Goal: Task Accomplishment & Management: Manage account settings

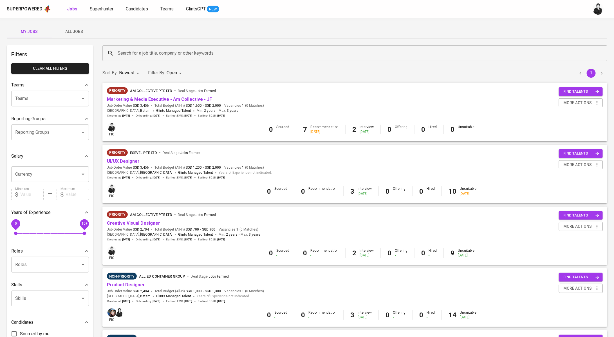
click at [146, 54] on input "Search for a job title, company or other keywords" at bounding box center [356, 53] width 480 height 11
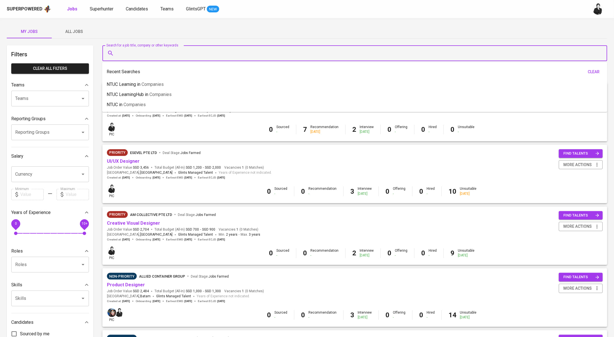
paste input "yuwono_abraham@yahoo.com"
type input "yuwono_abraham@yahoo.com"
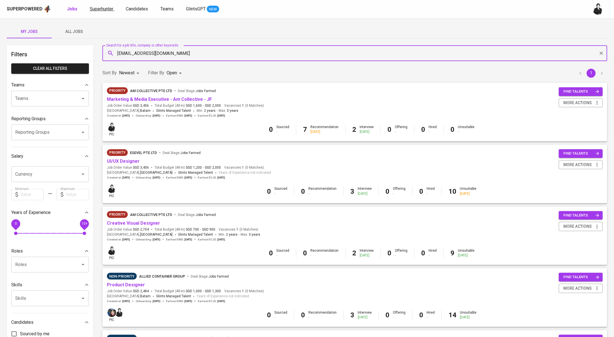
click at [107, 10] on span "Superhunter" at bounding box center [102, 8] width 24 height 5
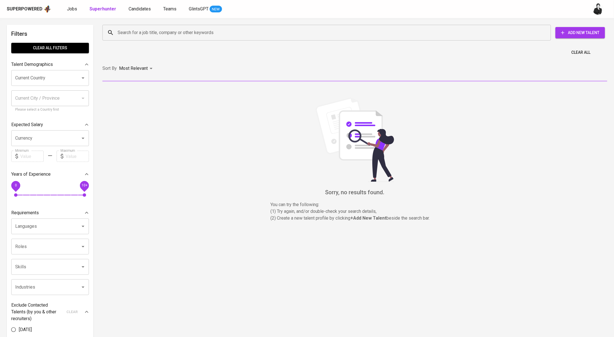
click at [157, 36] on input "Search for a job title, company or other keywords" at bounding box center [327, 32] width 423 height 11
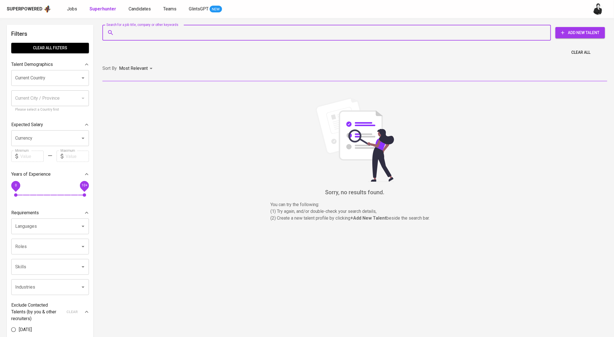
paste input "yuwono_abraham@yahoo.com"
type input "yuwono_abraham@yahoo.com"
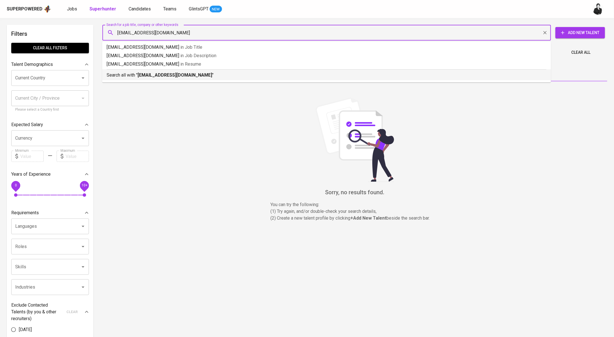
click at [173, 79] on li "Search all with " yuwono_abraham@yahoo.com "" at bounding box center [326, 74] width 448 height 11
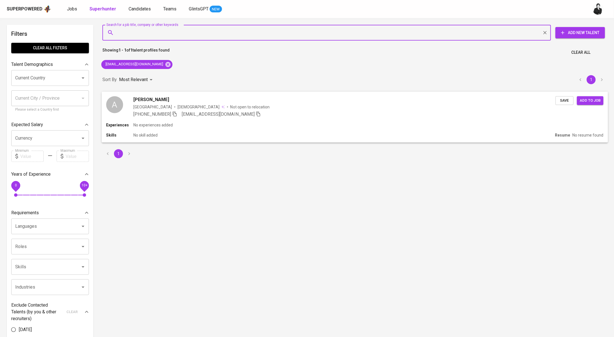
click at [164, 101] on span "Abraham Yuwono" at bounding box center [151, 99] width 36 height 7
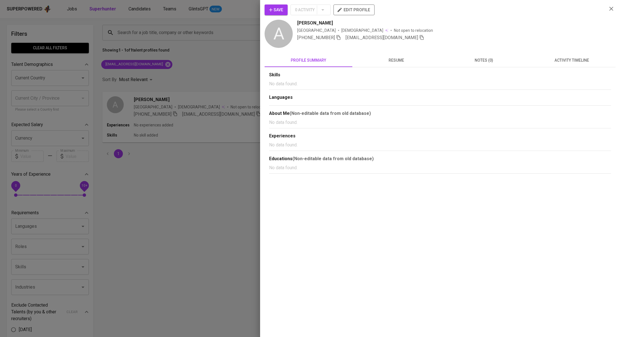
click at [575, 62] on span "activity timeline" at bounding box center [571, 60] width 81 height 7
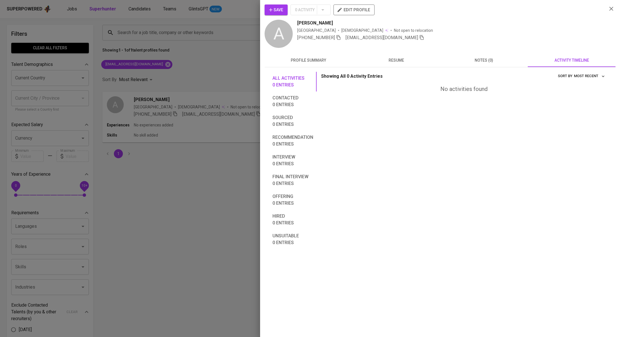
click at [271, 11] on icon "button" at bounding box center [271, 10] width 6 height 6
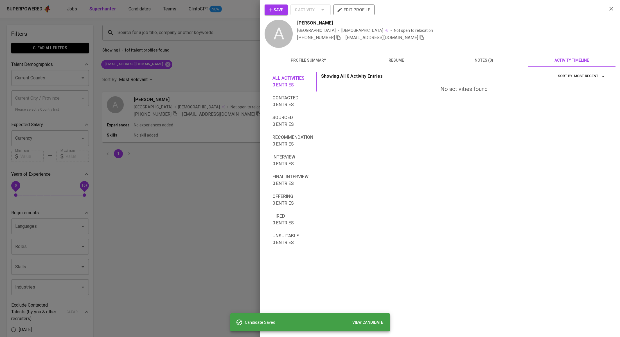
drag, startPoint x: 109, startPoint y: 6, endPoint x: 121, endPoint y: 8, distance: 12.1
click at [112, 6] on div at bounding box center [310, 168] width 620 height 337
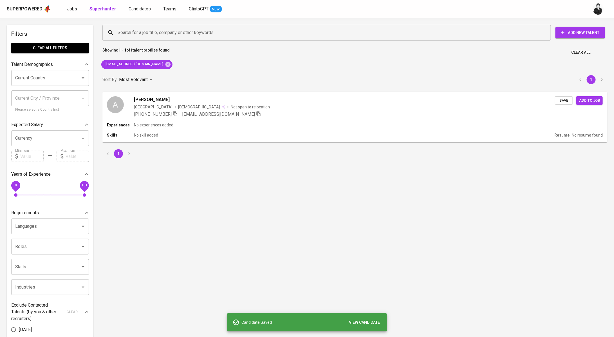
click at [130, 11] on span "Candidates" at bounding box center [140, 8] width 22 height 5
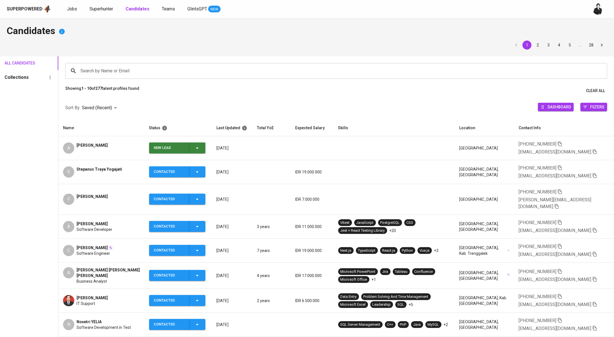
click at [210, 150] on td "New Lead" at bounding box center [178, 148] width 67 height 24
click at [205, 149] on button "New Lead" at bounding box center [177, 147] width 56 height 11
click at [184, 173] on li "Contacted" at bounding box center [179, 171] width 56 height 10
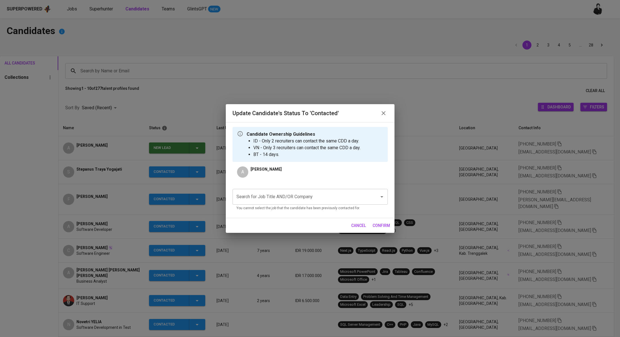
click at [317, 199] on input "Search for Job Title AND/OR Company" at bounding box center [302, 196] width 134 height 11
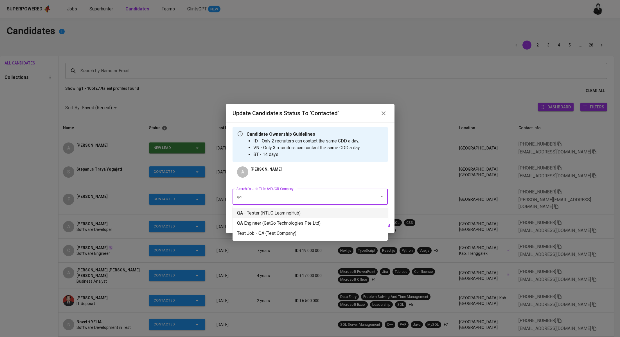
click at [273, 215] on li "QA - Tester (NTUC LearningHub)" at bounding box center [310, 213] width 155 height 10
type input "qa"
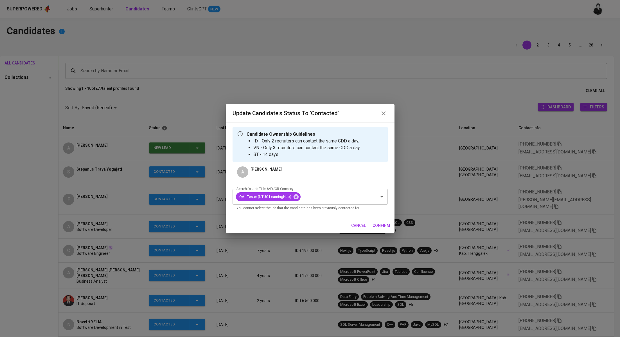
click at [373, 223] on span "confirm" at bounding box center [381, 225] width 17 height 7
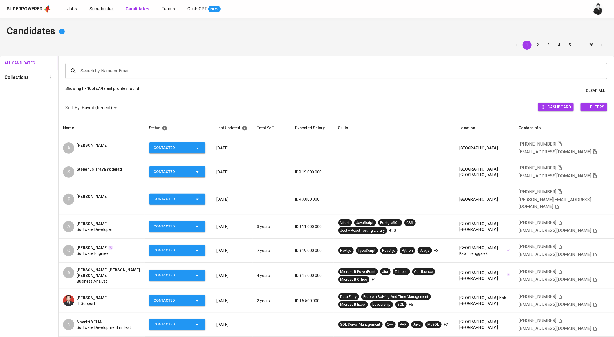
click at [96, 12] on link "Superhunter" at bounding box center [101, 9] width 25 height 7
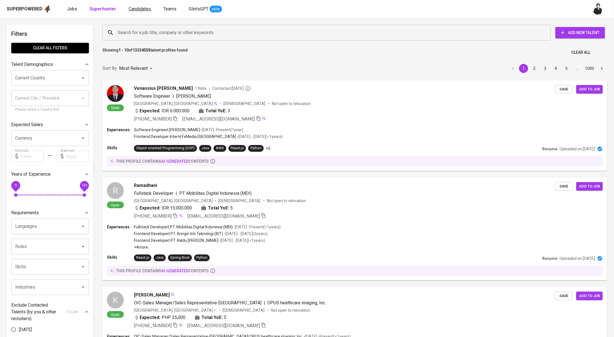
click at [135, 11] on span "Candidates" at bounding box center [140, 8] width 22 height 5
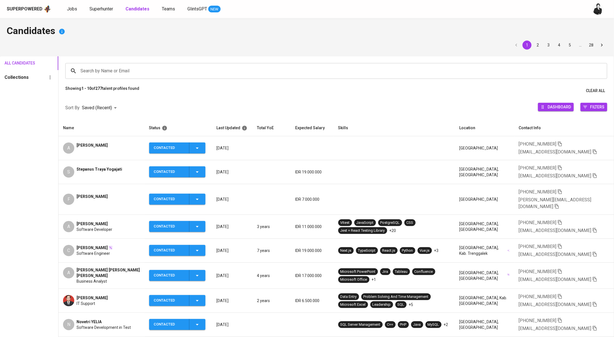
click at [102, 168] on span "Stepanus Traya Yogajati" at bounding box center [99, 169] width 46 height 6
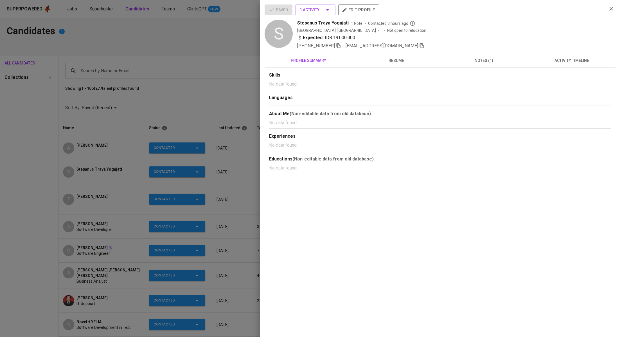
click at [185, 99] on div at bounding box center [310, 168] width 620 height 337
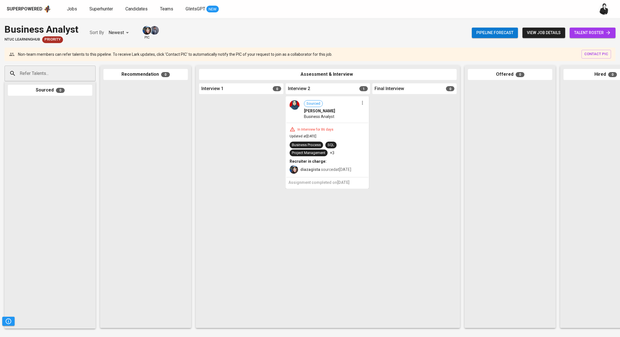
click at [592, 33] on span "talent roster" at bounding box center [592, 32] width 37 height 7
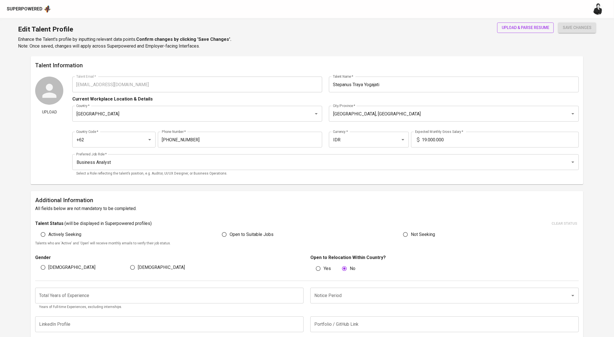
click at [515, 26] on span "upload & parse resume" at bounding box center [525, 27] width 48 height 7
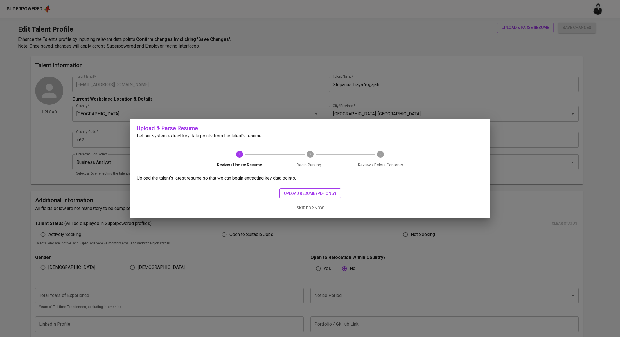
click at [326, 193] on span "upload resume (pdf only)" at bounding box center [310, 193] width 52 height 7
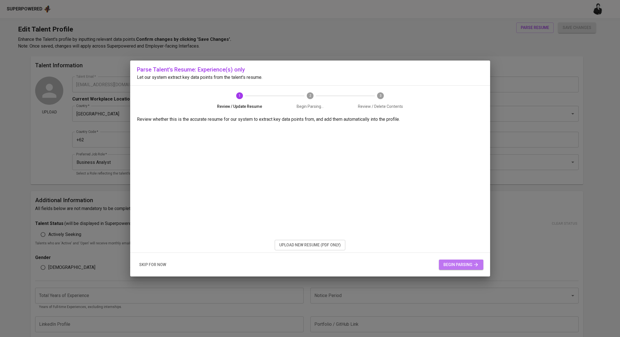
click at [463, 262] on span "begin parsing" at bounding box center [460, 264] width 35 height 7
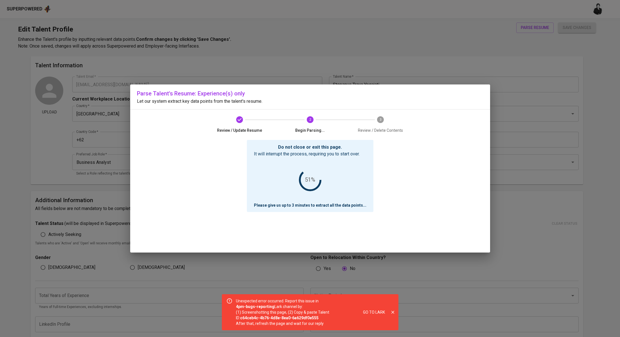
click at [394, 311] on icon "close" at bounding box center [392, 311] width 5 height 5
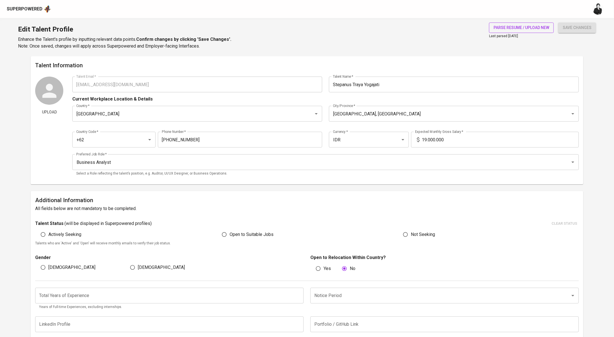
click at [518, 26] on span "parse resume / upload new" at bounding box center [521, 27] width 56 height 7
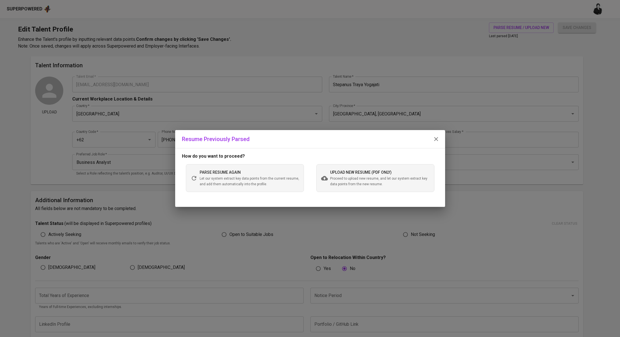
click at [333, 172] on span "upload new resume (pdf only)" at bounding box center [361, 172] width 62 height 4
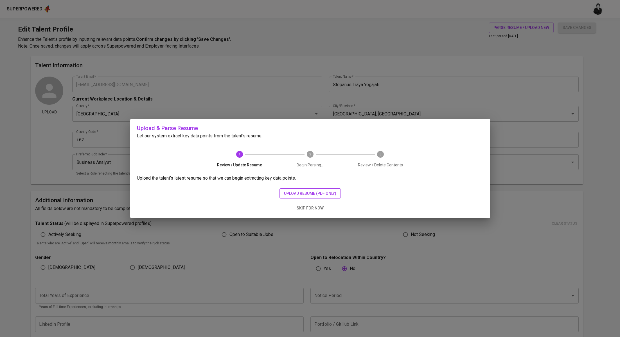
click at [319, 191] on span "upload resume (pdf only)" at bounding box center [310, 193] width 52 height 7
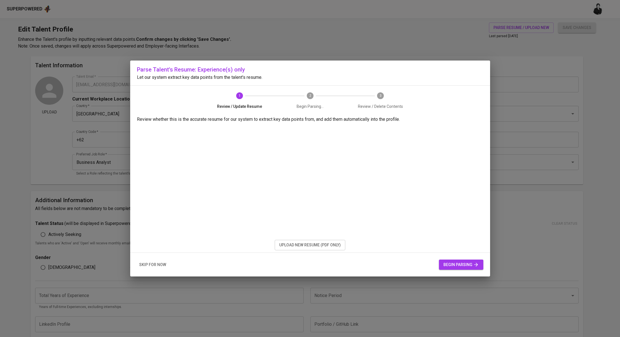
click at [463, 267] on span "begin parsing" at bounding box center [460, 264] width 35 height 7
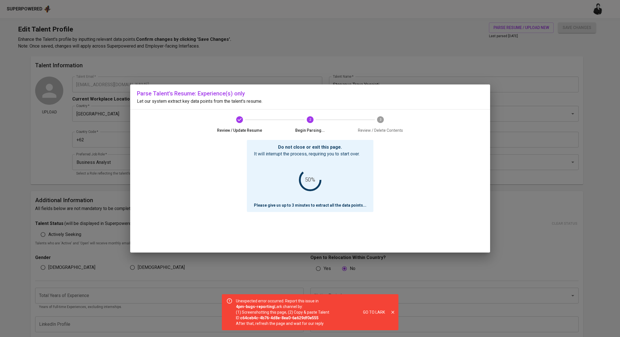
click at [374, 313] on span "Go to Lark" at bounding box center [374, 311] width 22 height 7
click at [392, 313] on icon "close" at bounding box center [392, 311] width 5 height 5
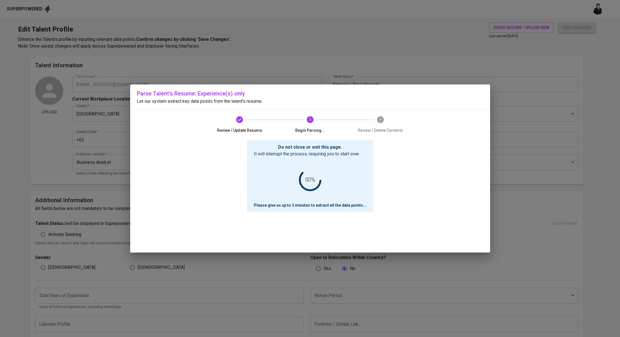
drag, startPoint x: 334, startPoint y: 60, endPoint x: 315, endPoint y: 22, distance: 42.9
click at [334, 60] on div "Parse Talent's Resume: Experience(s) only Let our system extract key data point…" at bounding box center [310, 168] width 620 height 337
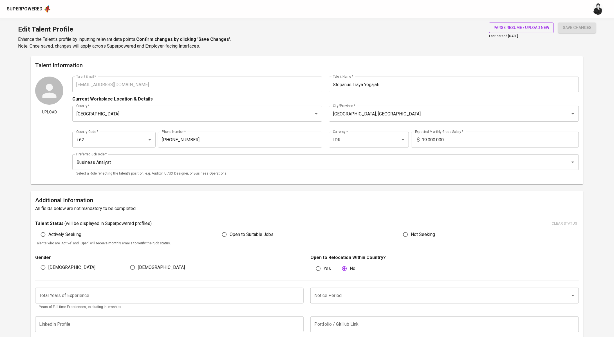
click at [522, 30] on span "parse resume / upload new" at bounding box center [521, 27] width 56 height 7
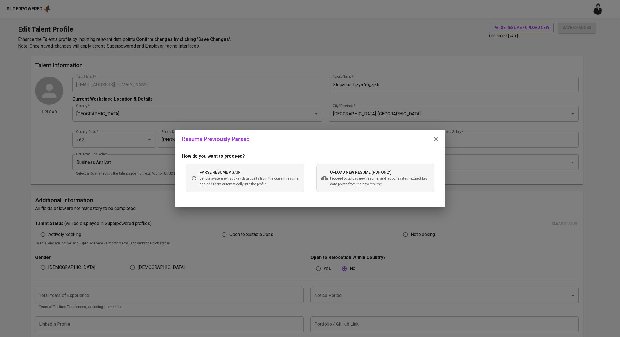
click at [333, 184] on span "Proceed to upload new resume, and let our system extract key data points from t…" at bounding box center [380, 181] width 100 height 11
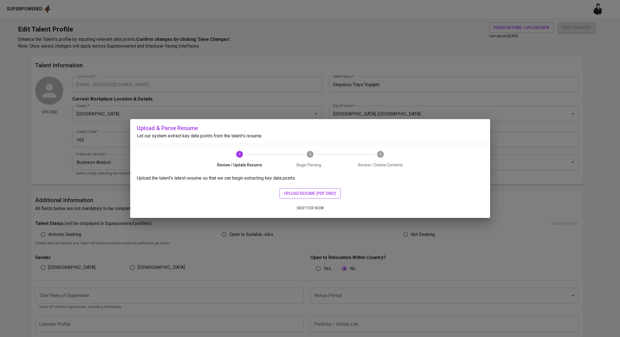
click at [310, 193] on span "upload resume (pdf only)" at bounding box center [310, 193] width 52 height 7
click at [307, 193] on span "upload resume (pdf only)" at bounding box center [310, 193] width 52 height 7
click at [288, 195] on span "upload resume (pdf only)" at bounding box center [310, 193] width 52 height 7
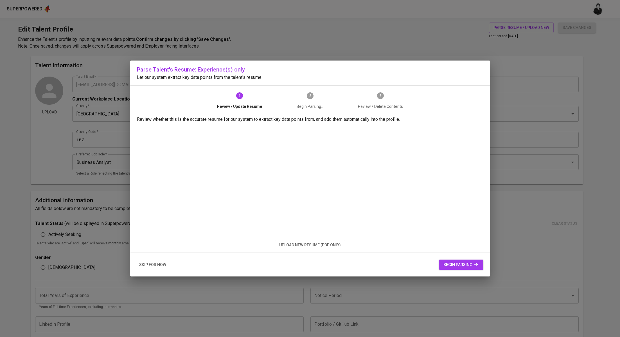
click at [452, 254] on div "skip for now begin parsing" at bounding box center [310, 265] width 360 height 24
click at [458, 264] on span "begin parsing" at bounding box center [460, 264] width 35 height 7
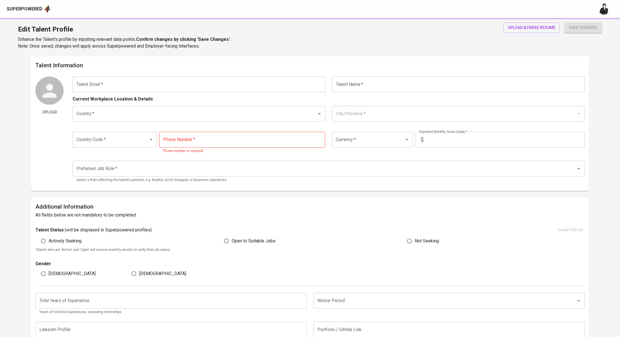
type input "[EMAIL_ADDRESS][DOMAIN_NAME]"
type input "Stepanus Traya Yogajati"
type input "[GEOGRAPHIC_DATA]"
type input "[GEOGRAPHIC_DATA], [GEOGRAPHIC_DATA]"
type input "+62"
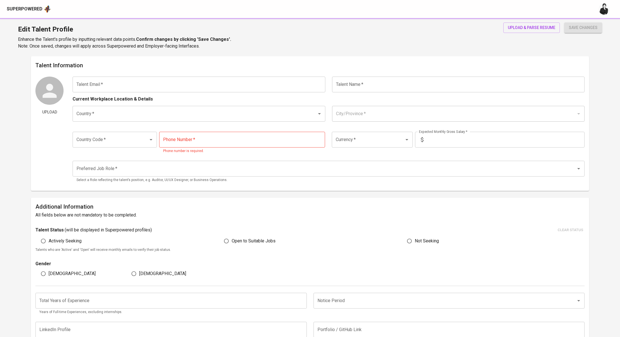
type input "[PHONE_NUMBER]"
type input "IDR"
type input "Business Analyst"
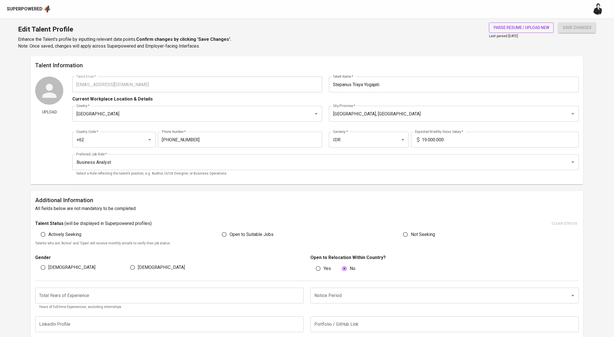
click at [527, 26] on span "parse resume / upload new" at bounding box center [521, 27] width 56 height 7
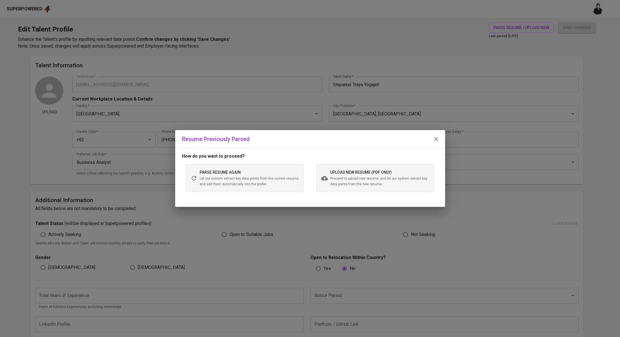
click at [332, 182] on span "Proceed to upload new resume, and let our system extract key data points from t…" at bounding box center [380, 181] width 100 height 11
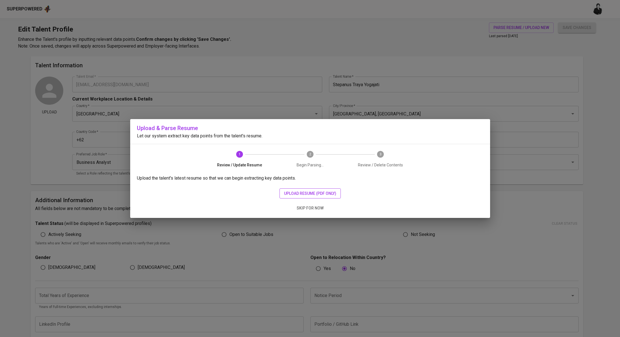
click at [328, 193] on span "upload resume (pdf only)" at bounding box center [310, 193] width 52 height 7
click at [296, 193] on span "upload resume (pdf only)" at bounding box center [310, 193] width 52 height 7
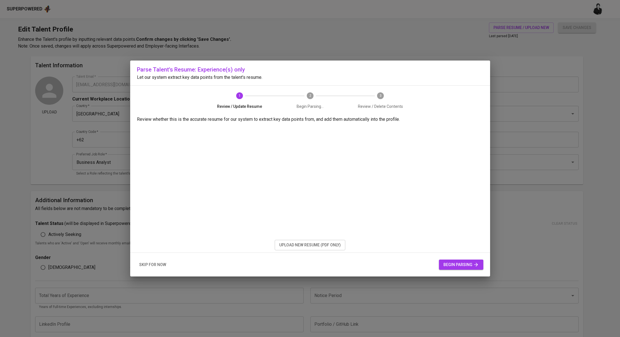
click at [444, 262] on span "begin parsing" at bounding box center [460, 264] width 35 height 7
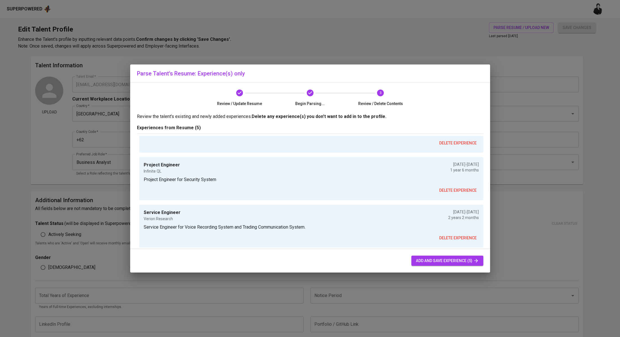
scroll to position [204, 0]
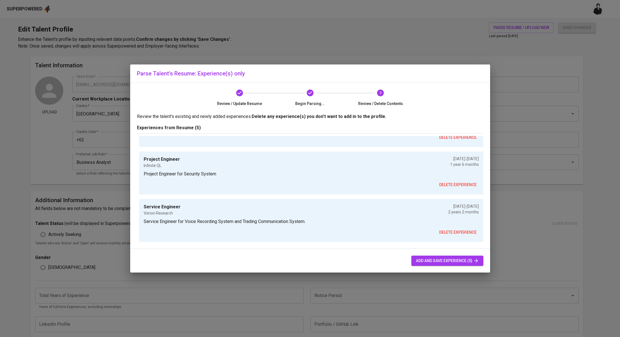
click at [438, 258] on span "add and save experience (5)" at bounding box center [447, 260] width 63 height 7
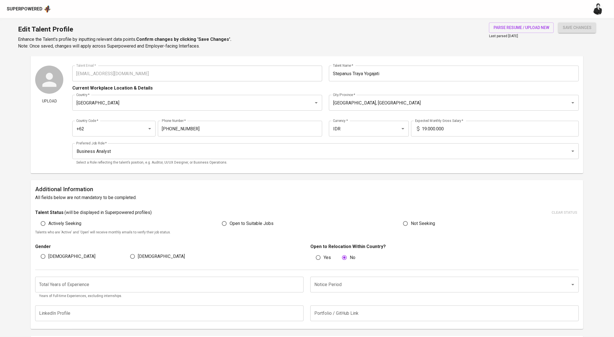
scroll to position [0, 0]
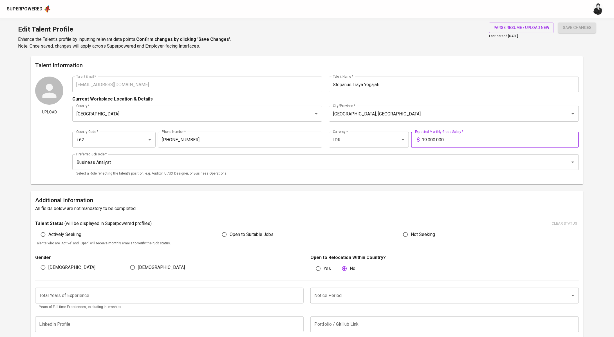
click at [427, 137] on input "19.000.000" at bounding box center [499, 140] width 157 height 16
type input "20.000.000"
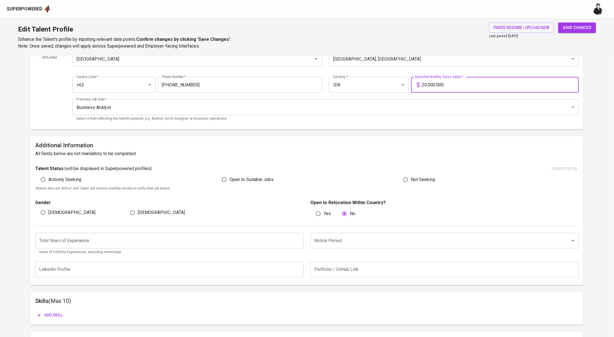
scroll to position [56, 0]
click at [50, 212] on span "Male" at bounding box center [71, 211] width 47 height 7
click at [48, 212] on input "Male" at bounding box center [43, 211] width 11 height 11
radio input "true"
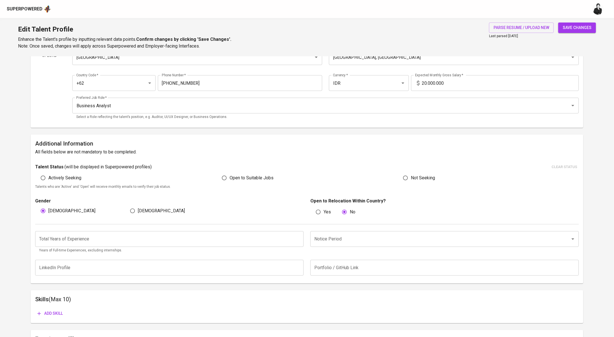
scroll to position [70, 0]
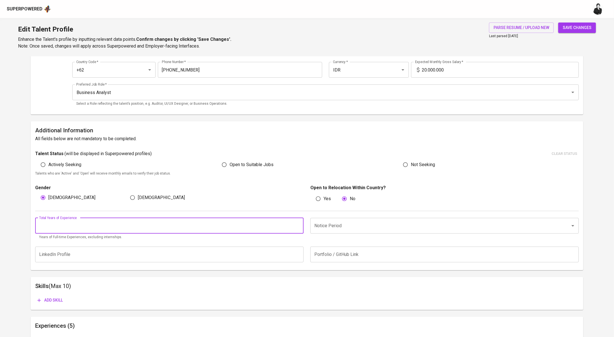
click at [129, 223] on input "number" at bounding box center [169, 226] width 268 height 16
type input "8"
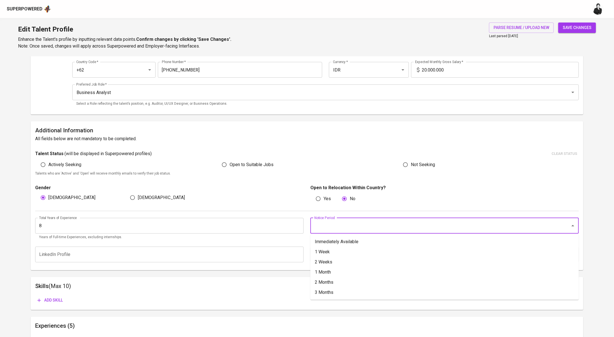
click at [313, 225] on input "Notice Period" at bounding box center [436, 225] width 247 height 11
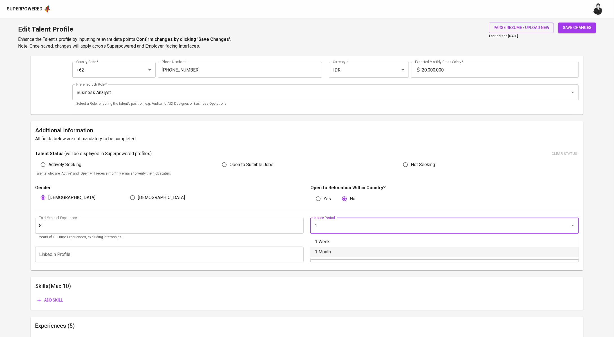
click at [359, 250] on li "1 Month" at bounding box center [444, 252] width 268 height 10
type input "1 Month"
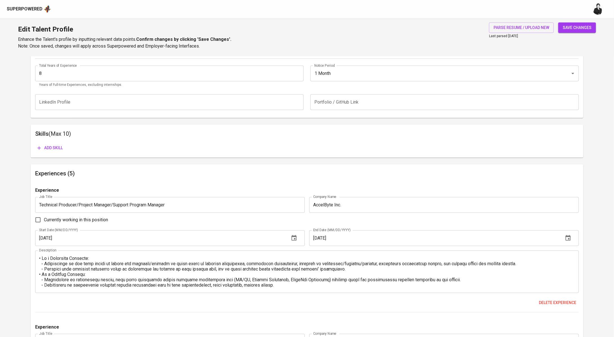
scroll to position [174, 0]
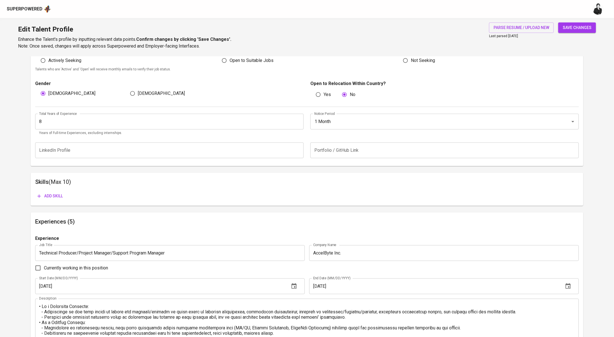
click at [51, 196] on span "Add skill" at bounding box center [49, 195] width 25 height 7
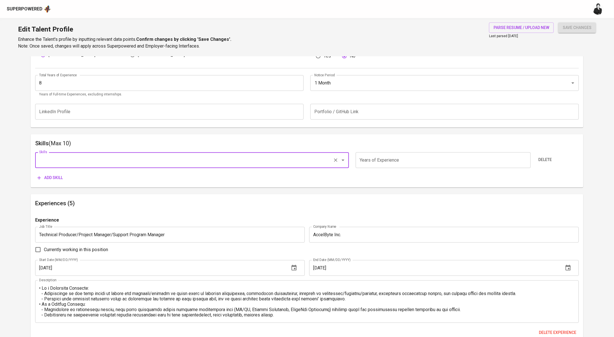
scroll to position [167, 0]
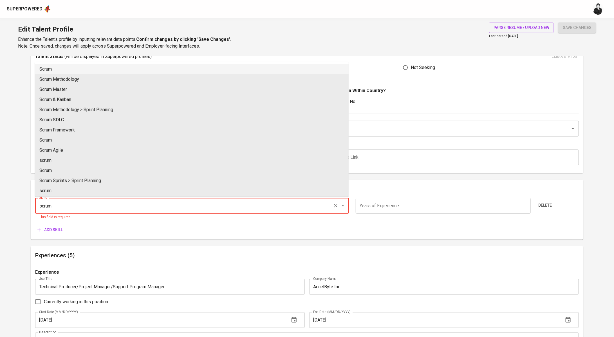
click at [234, 64] on li "Scrum" at bounding box center [192, 69] width 314 height 10
type input "Scrum"
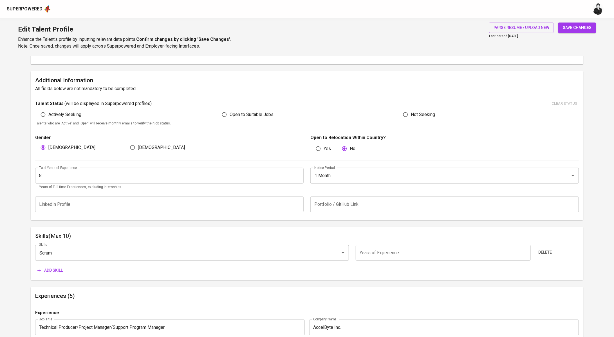
scroll to position [148, 0]
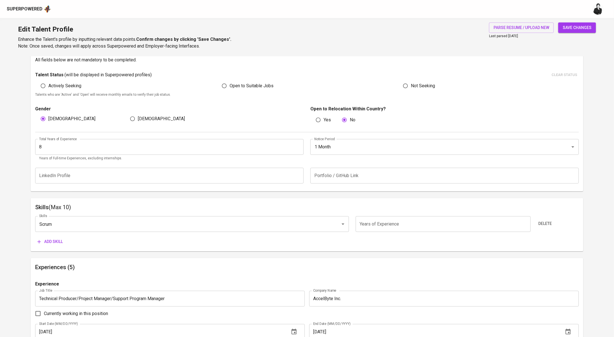
click at [411, 224] on input "number" at bounding box center [442, 224] width 175 height 16
type input "5"
click at [51, 242] on span "Add skill" at bounding box center [49, 241] width 25 height 7
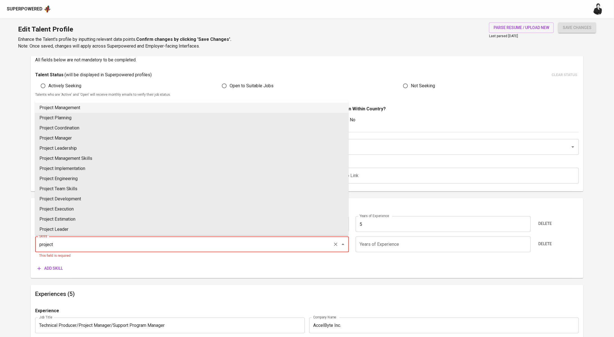
click at [154, 112] on li "Project Management" at bounding box center [192, 108] width 314 height 10
type input "Project Management"
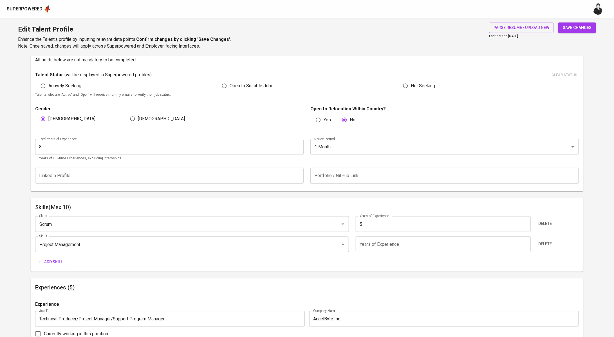
click at [373, 245] on input "number" at bounding box center [442, 244] width 175 height 16
type input "8"
click at [53, 253] on div "Skills Scrum Skills Years of Experience 5 Years of Experience Delete Skills Pro…" at bounding box center [306, 238] width 543 height 55
click at [57, 258] on span "Add skill" at bounding box center [49, 261] width 25 height 7
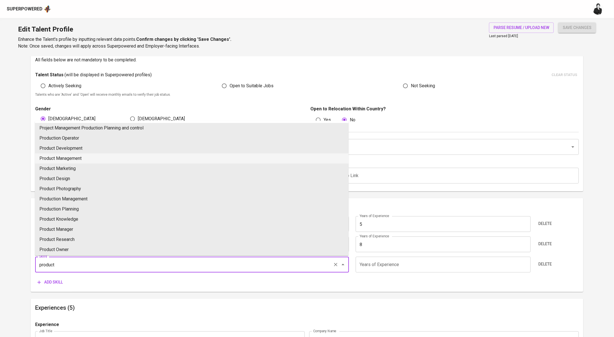
click at [104, 159] on li "Product Management" at bounding box center [192, 158] width 314 height 10
type input "Product Management"
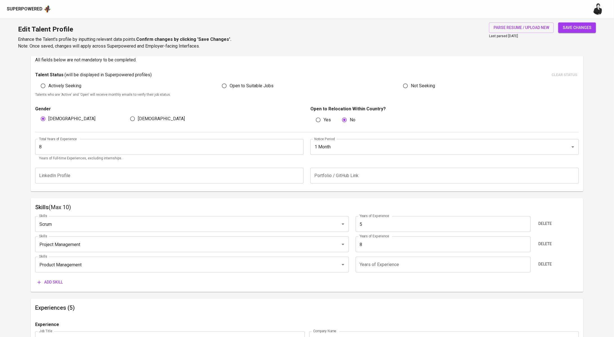
click at [402, 262] on input "number" at bounding box center [442, 264] width 175 height 16
type input "8"
click at [55, 283] on span "Add skill" at bounding box center [49, 281] width 25 height 7
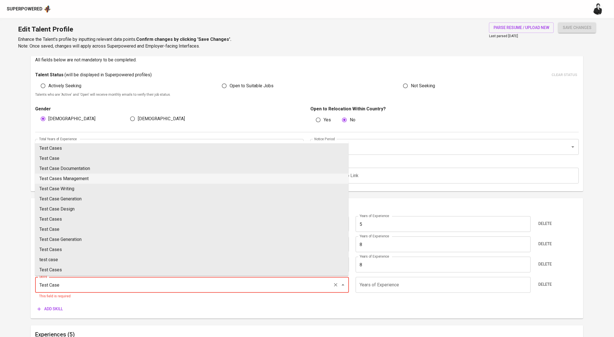
click at [102, 176] on li "Test Cases Management" at bounding box center [192, 178] width 314 height 10
type input "Test Cases Management"
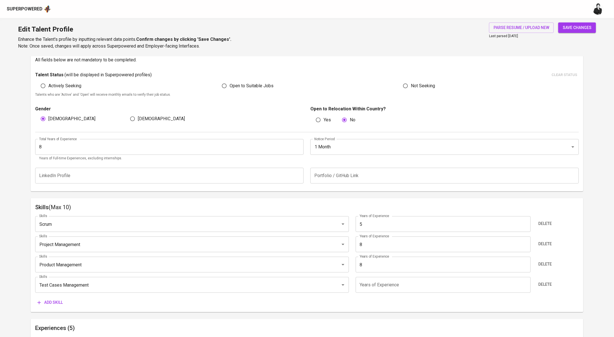
click at [376, 286] on input "number" at bounding box center [442, 285] width 175 height 16
type input "8"
click at [54, 303] on span "Add skill" at bounding box center [49, 302] width 25 height 7
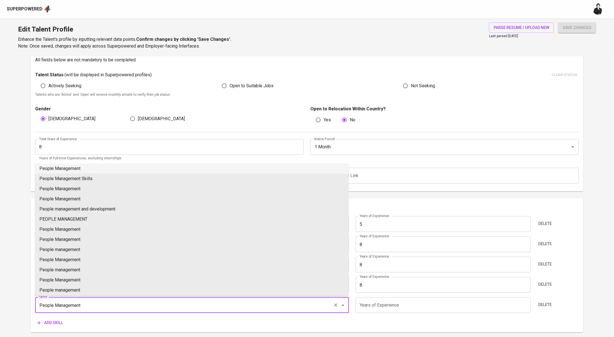
click at [101, 167] on li "People Management" at bounding box center [192, 168] width 314 height 10
type input "People Management"
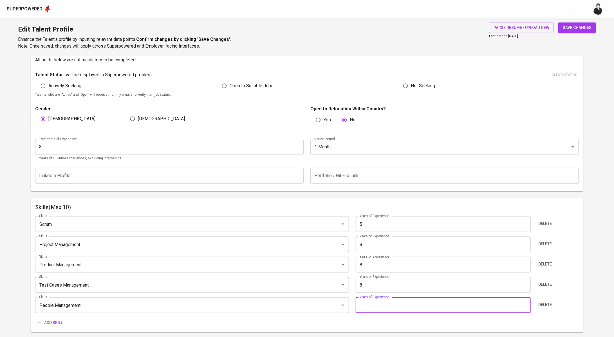
click at [405, 305] on input "number" at bounding box center [442, 305] width 175 height 16
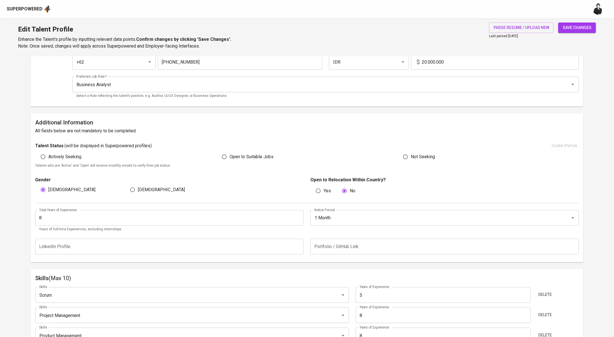
scroll to position [0, 0]
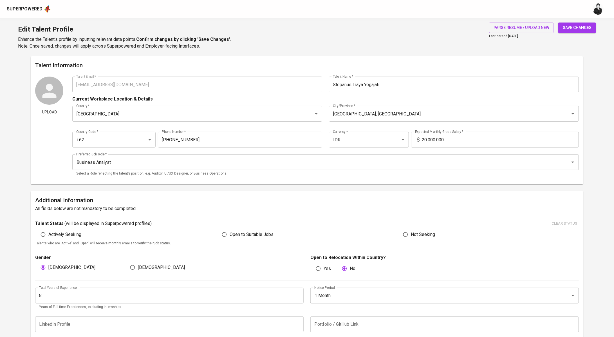
type input "8"
click at [591, 31] on button "save changes" at bounding box center [577, 27] width 38 height 10
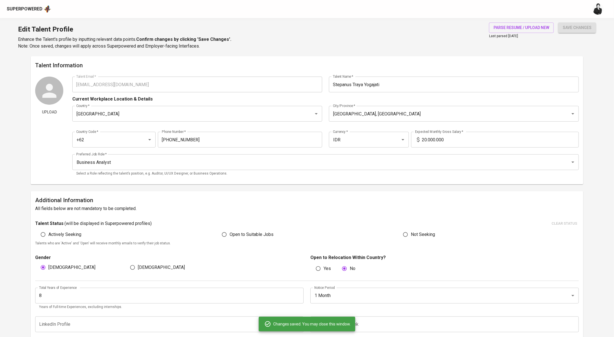
type input "People Management"
type input "8"
type input "Test Cases Management"
type input "Project Management"
type input "Scrum"
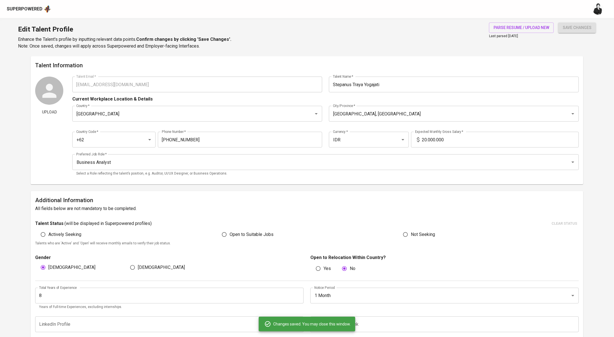
type input "5"
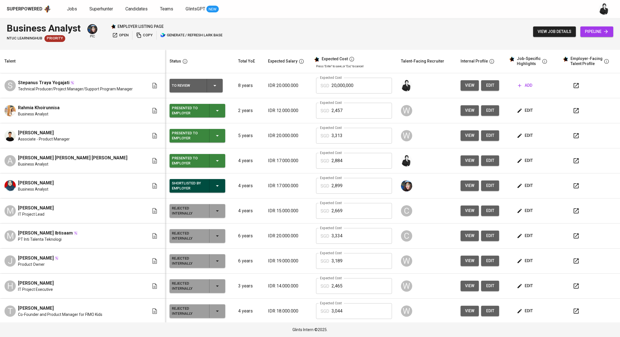
click at [521, 85] on span "add" at bounding box center [525, 85] width 14 height 7
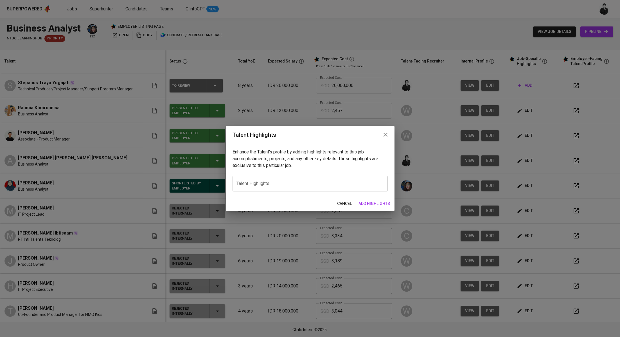
click at [314, 184] on textarea at bounding box center [309, 183] width 147 height 5
paste textarea "[PERSON_NAME] brings over a decade of blended experience across business analys…"
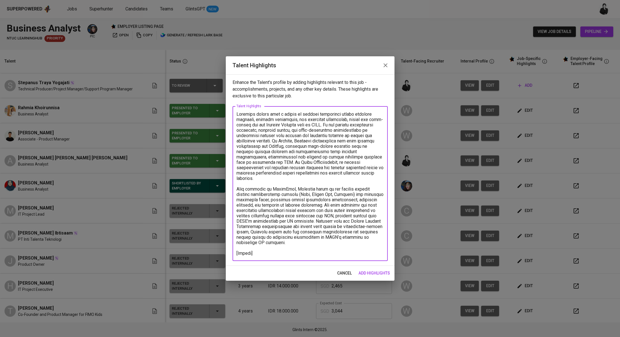
paste textarea "[URL][DOMAIN_NAME]"
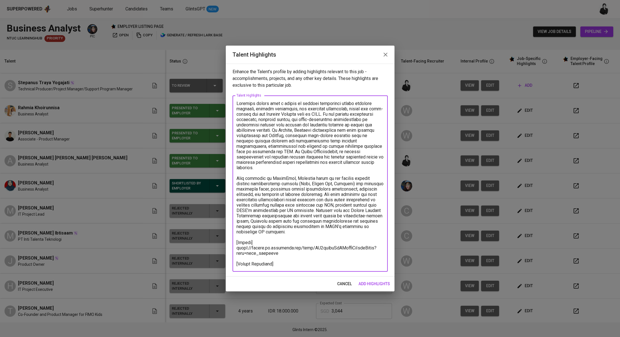
paste textarea ""Total Monthly Salary 3312.64 SGD Recruitment Service 376.91 SGD Talent Salary …"
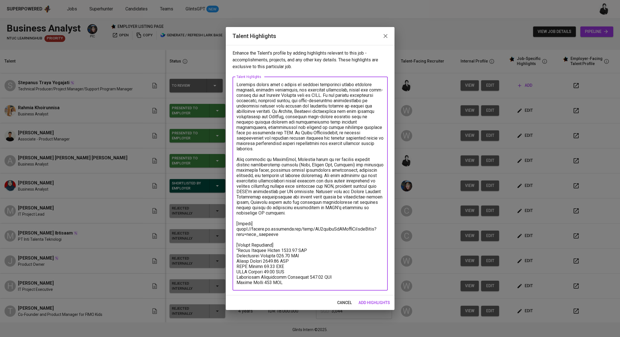
click at [240, 243] on textarea at bounding box center [309, 183] width 147 height 203
click at [295, 283] on textarea at bounding box center [309, 183] width 147 height 203
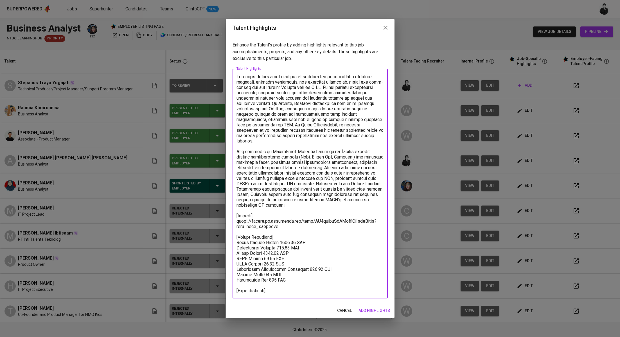
paste textarea "[URL][DOMAIN_NAME]"
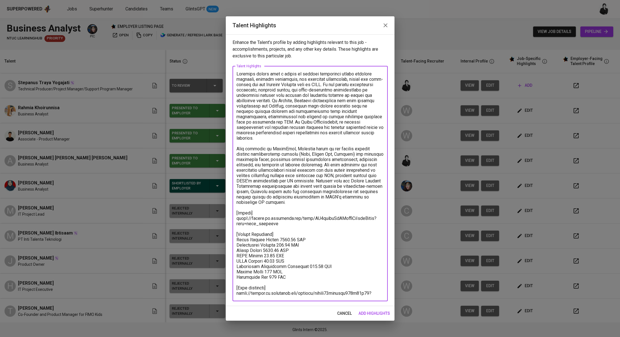
type textarea "[PERSON_NAME] brings over a decade of blended experience across business analys…"
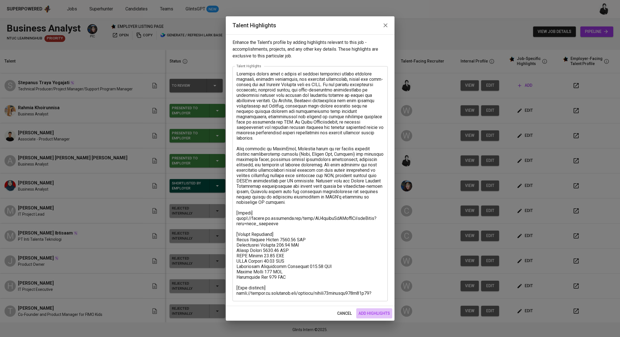
click at [377, 312] on span "add highlights" at bounding box center [374, 313] width 31 height 7
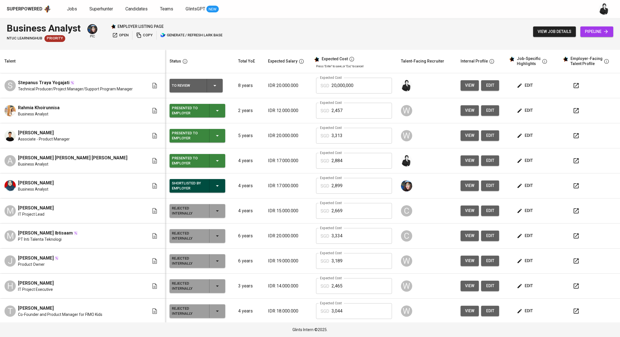
click at [573, 88] on icon "button" at bounding box center [576, 85] width 7 height 7
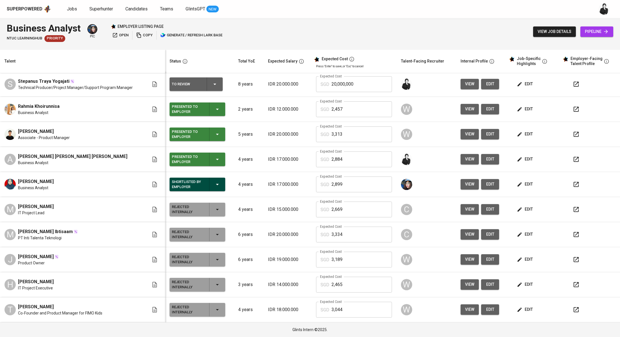
scroll to position [2, 0]
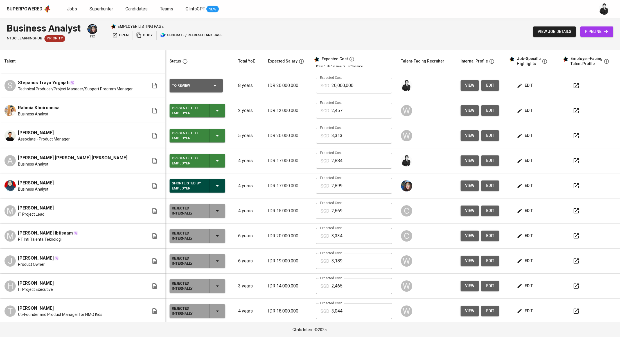
click at [530, 84] on div "edit" at bounding box center [536, 85] width 40 height 10
click at [523, 85] on span "edit" at bounding box center [525, 85] width 15 height 7
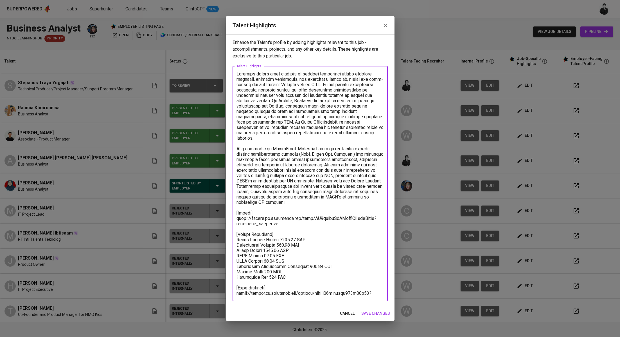
drag, startPoint x: 292, startPoint y: 234, endPoint x: 288, endPoint y: 234, distance: 3.7
click at [288, 234] on textarea "To enrich screen reader interactions, please activate Accessibility in Grammarl…" at bounding box center [309, 183] width 147 height 224
drag, startPoint x: 288, startPoint y: 234, endPoint x: 281, endPoint y: 234, distance: 6.5
click at [281, 234] on textarea "To enrich screen reader interactions, please activate Accessibility in Grammarl…" at bounding box center [309, 183] width 147 height 224
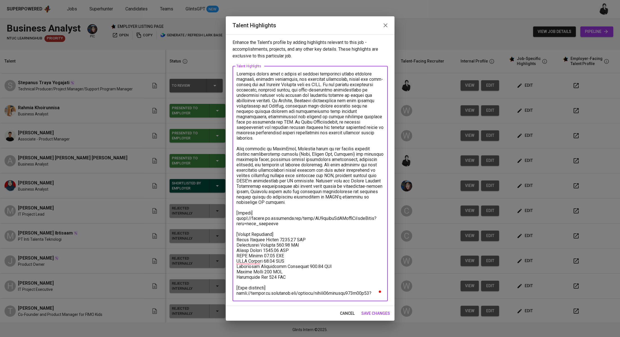
click at [386, 23] on button "button" at bounding box center [385, 25] width 13 height 13
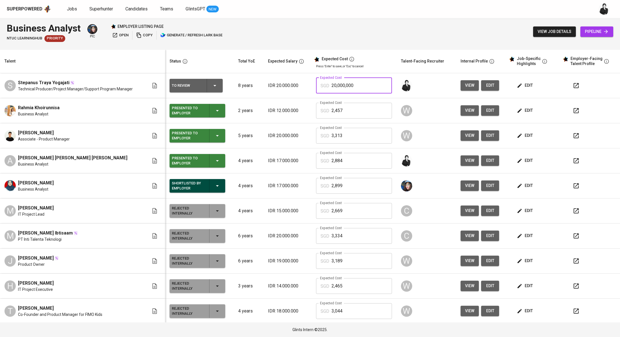
drag, startPoint x: 359, startPoint y: 83, endPoint x: 327, endPoint y: 83, distance: 32.3
click at [327, 83] on div "SGD 20,000,000 Expected Cost" at bounding box center [354, 86] width 76 height 16
paste input "331,264"
click at [357, 89] on input "3,312" at bounding box center [362, 86] width 60 height 16
type input "3,313"
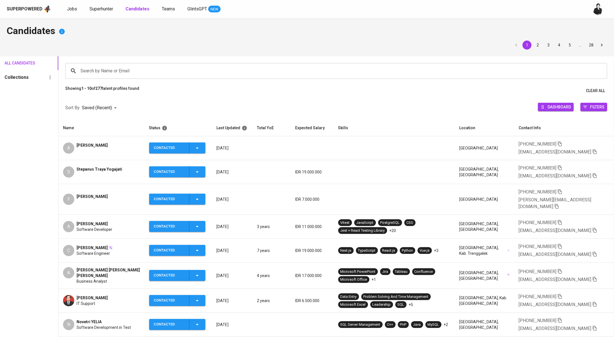
click at [120, 170] on div "S Stepanus Traya Yogajati" at bounding box center [101, 171] width 77 height 11
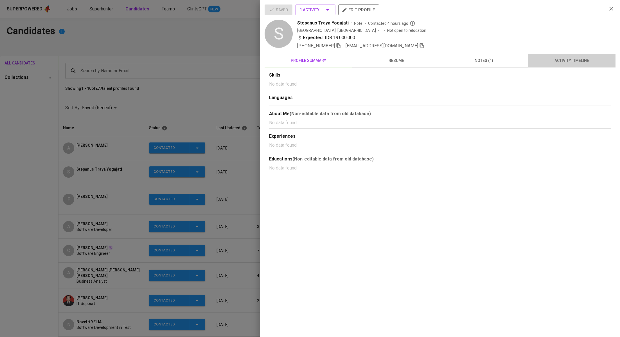
click at [560, 58] on span "activity timeline" at bounding box center [571, 60] width 81 height 7
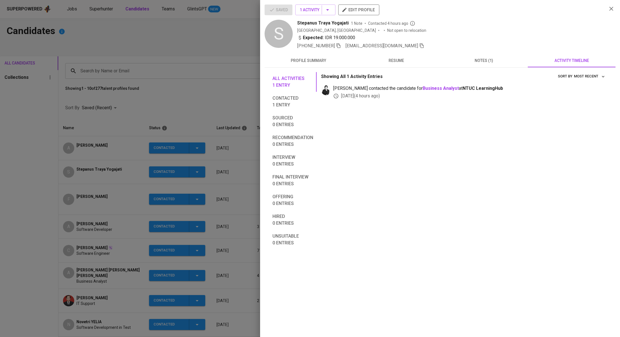
click at [164, 90] on div at bounding box center [310, 168] width 620 height 337
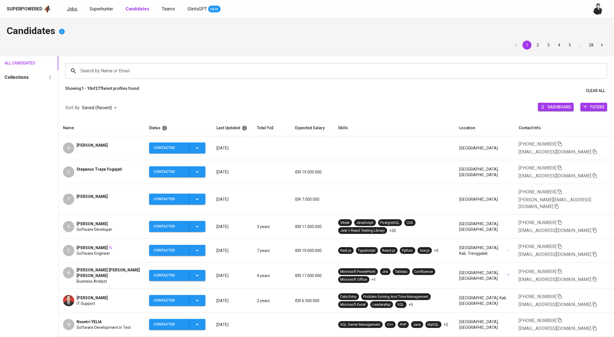
click at [72, 11] on link "Jobs" at bounding box center [72, 9] width 11 height 7
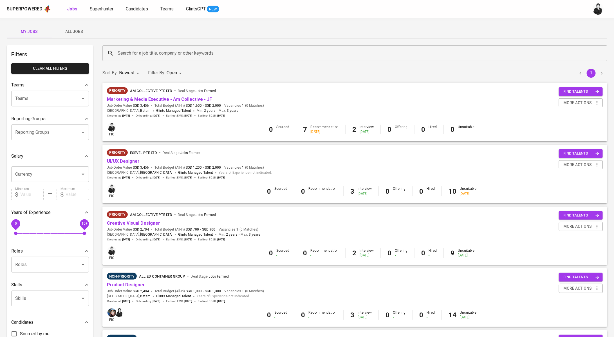
click at [131, 11] on span "Candidates" at bounding box center [137, 8] width 22 height 5
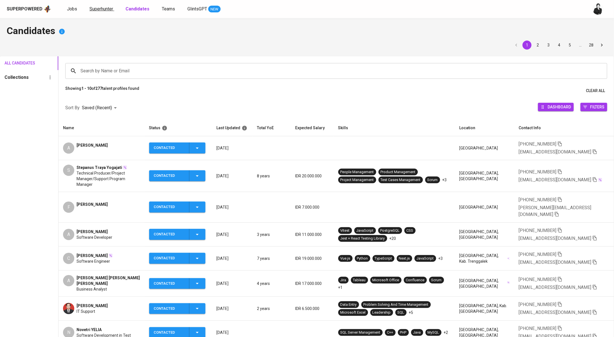
click at [102, 10] on span "Superhunter" at bounding box center [101, 8] width 24 height 5
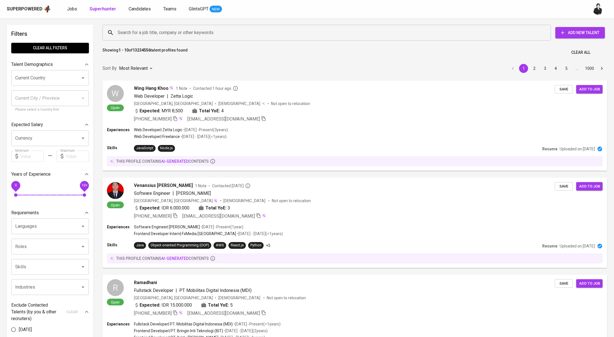
click at [166, 29] on input "Search for a job title, company or other keywords" at bounding box center [327, 32] width 423 height 11
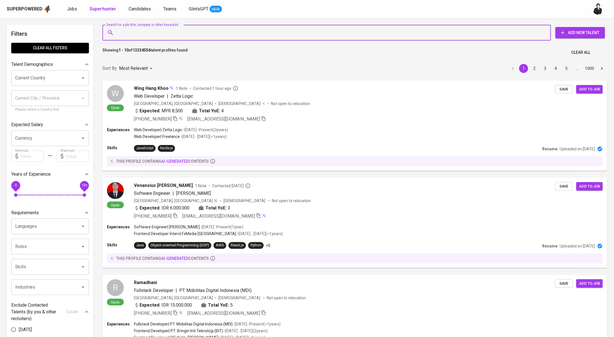
paste input "ezraparulian@gmail.com"
type input "ezraparulian@gmail.com"
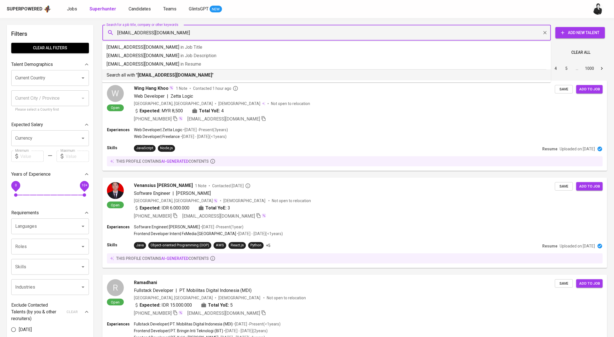
click at [166, 71] on div "Search all with " ezraparulian@gmail.com "" at bounding box center [326, 73] width 439 height 9
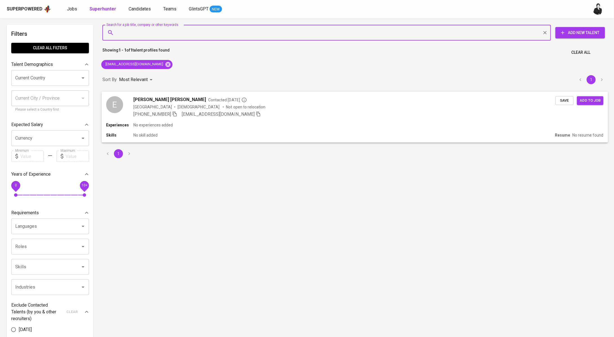
click at [198, 96] on div "Ezra nan Contacted 6 months ago" at bounding box center [344, 99] width 422 height 7
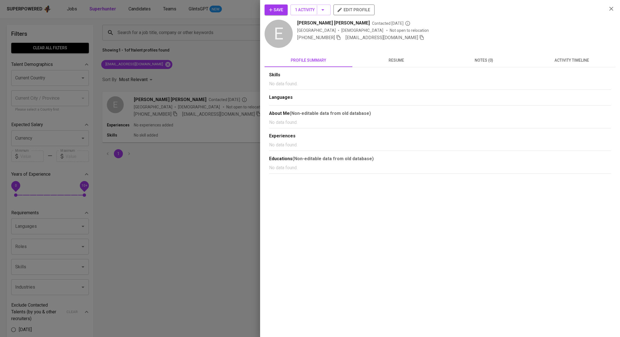
click at [559, 60] on span "activity timeline" at bounding box center [571, 60] width 81 height 7
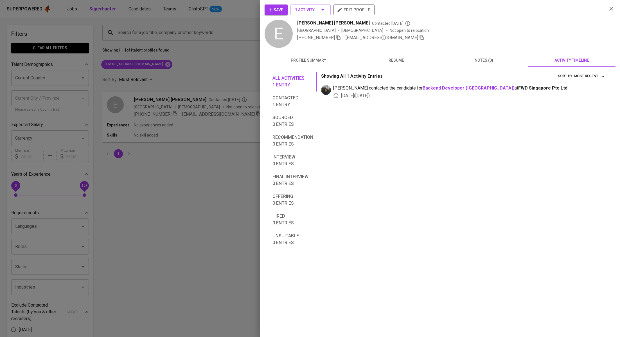
click at [278, 9] on span "Save" at bounding box center [276, 9] width 14 height 7
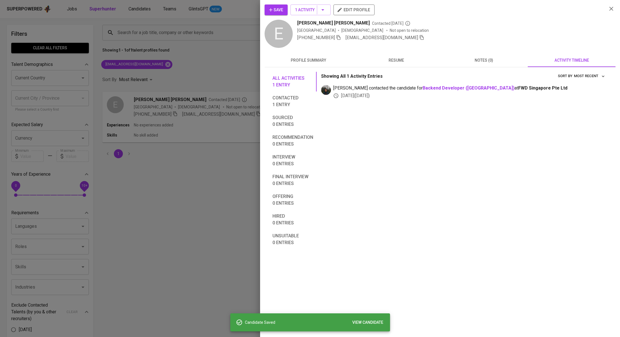
click at [209, 74] on div at bounding box center [310, 168] width 620 height 337
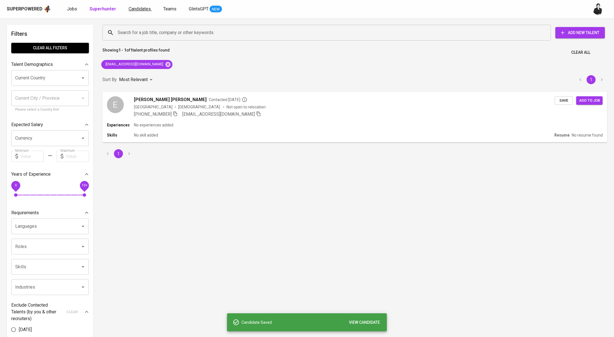
click at [135, 12] on link "Candidates" at bounding box center [140, 9] width 23 height 7
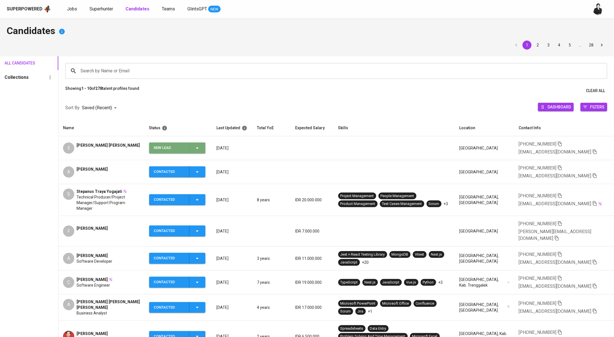
click at [197, 148] on icon "button" at bounding box center [197, 148] width 7 height 7
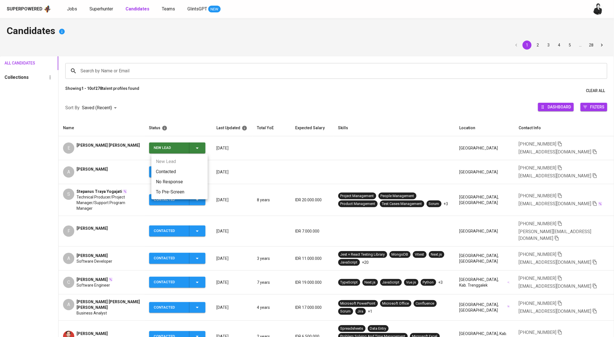
click at [189, 170] on li "Contacted" at bounding box center [179, 171] width 56 height 10
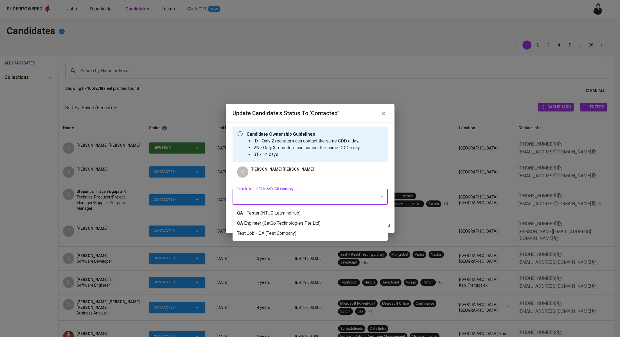
click at [317, 198] on input "Search for Job Title AND/OR Company" at bounding box center [302, 196] width 134 height 11
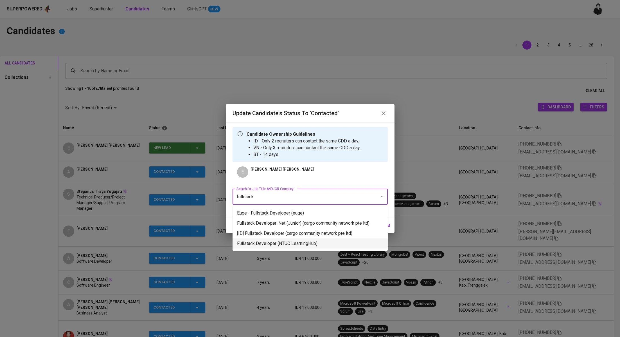
click at [324, 246] on li "Fullstack Developer (NTUC LearningHub)" at bounding box center [310, 243] width 155 height 10
type input "fullstack"
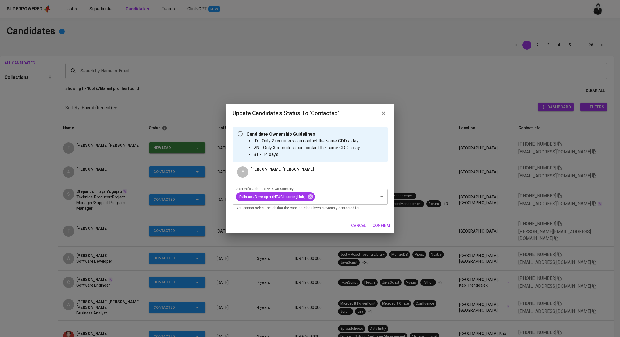
click at [383, 228] on span "confirm" at bounding box center [381, 225] width 17 height 7
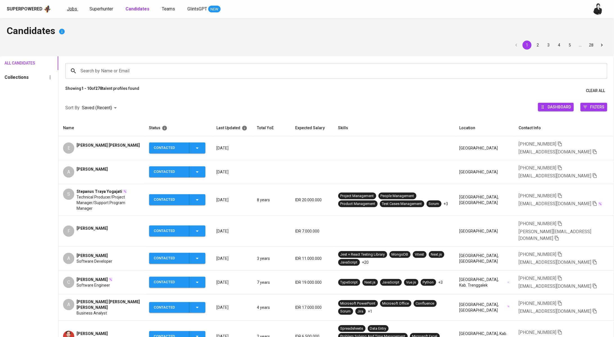
click at [74, 9] on span "Jobs" at bounding box center [72, 8] width 10 height 5
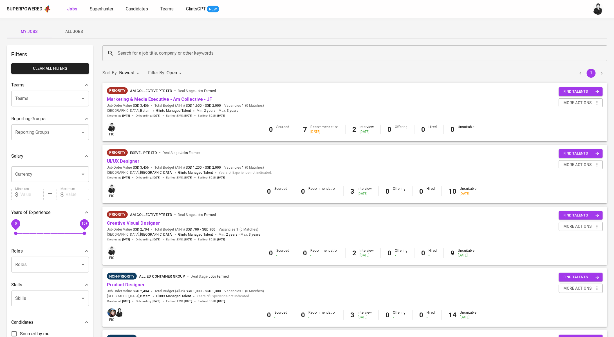
click at [104, 10] on span "Superhunter" at bounding box center [102, 8] width 24 height 5
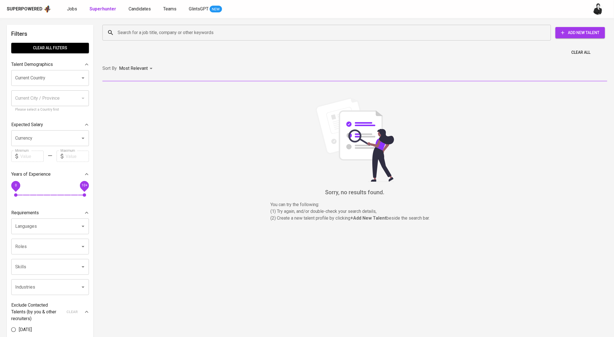
click at [141, 14] on div "Superpowered Jobs Superhunter Candidates Teams GlintsGPT NEW" at bounding box center [307, 9] width 614 height 18
click at [141, 12] on link "Candidates" at bounding box center [140, 9] width 23 height 7
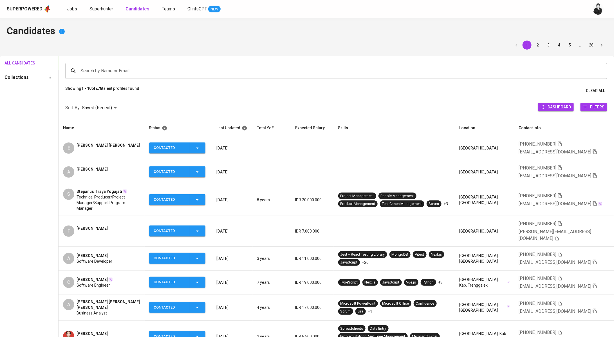
click at [96, 8] on span "Superhunter" at bounding box center [101, 8] width 24 height 5
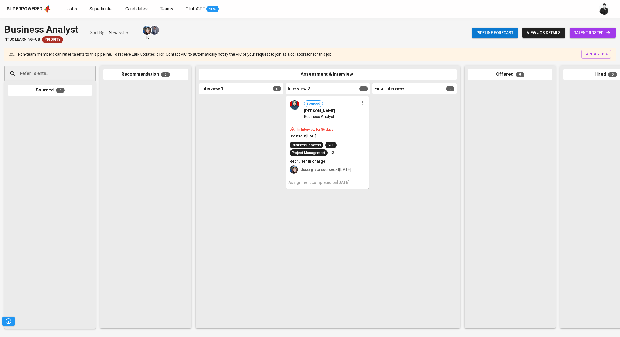
click at [584, 38] on div "Pipeline forecast view job details talent roster" at bounding box center [544, 32] width 144 height 21
click at [598, 28] on link "talent roster" at bounding box center [593, 33] width 46 height 10
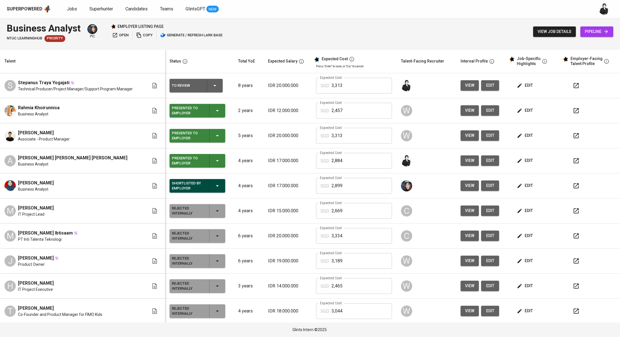
click at [574, 162] on icon "button" at bounding box center [576, 160] width 5 height 5
click at [69, 10] on span "Jobs" at bounding box center [72, 8] width 10 height 5
